Goal: Find contact information: Find contact information

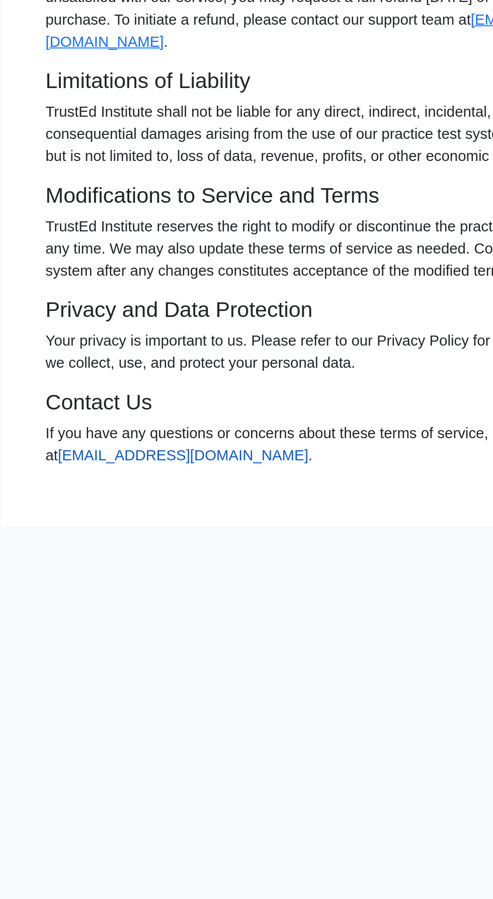
click at [160, 533] on link "[EMAIL_ADDRESS][DOMAIN_NAME]" at bounding box center [164, 529] width 136 height 9
